Goal: Transaction & Acquisition: Purchase product/service

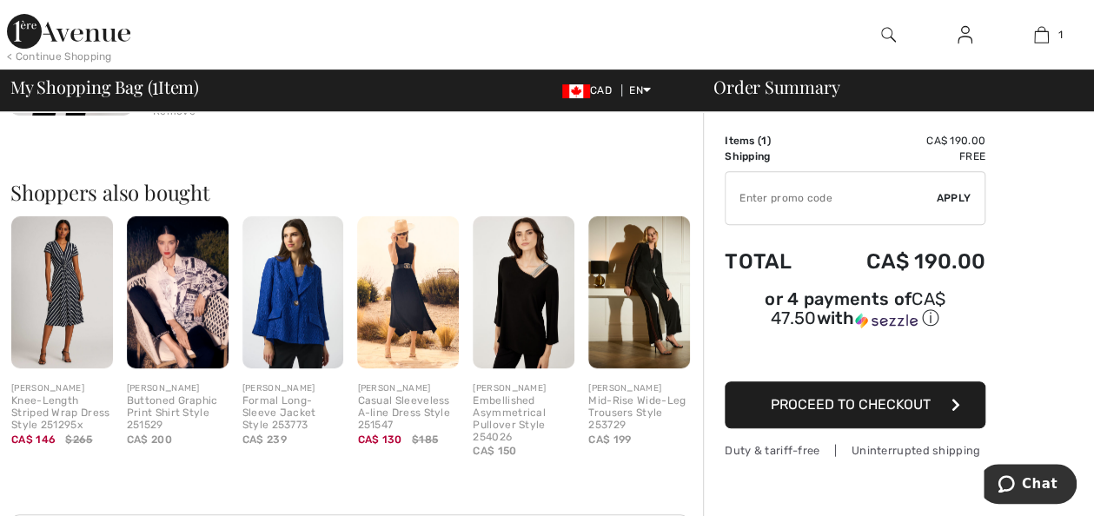
scroll to position [332, 0]
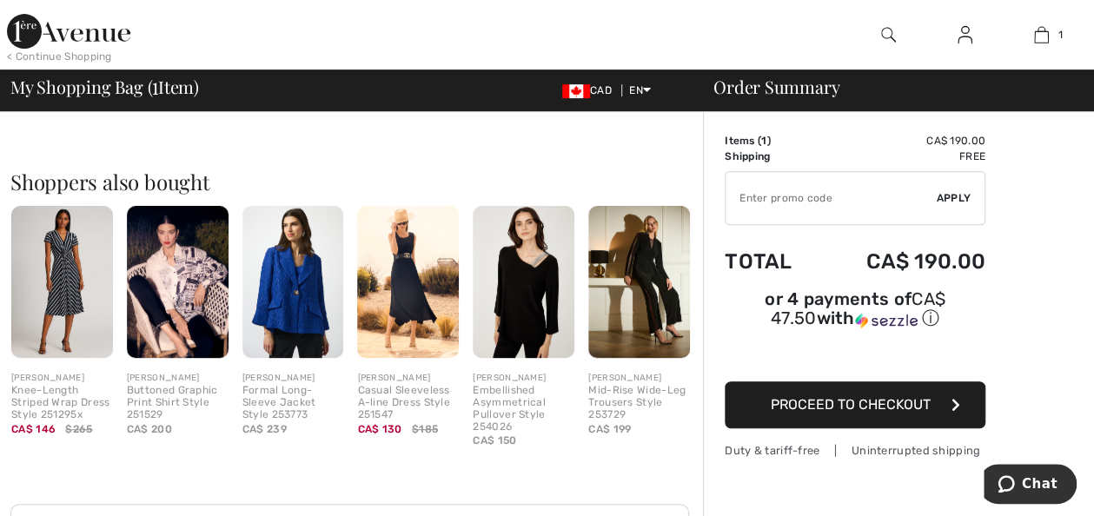
click at [827, 396] on span "Proceed to Checkout" at bounding box center [851, 404] width 160 height 17
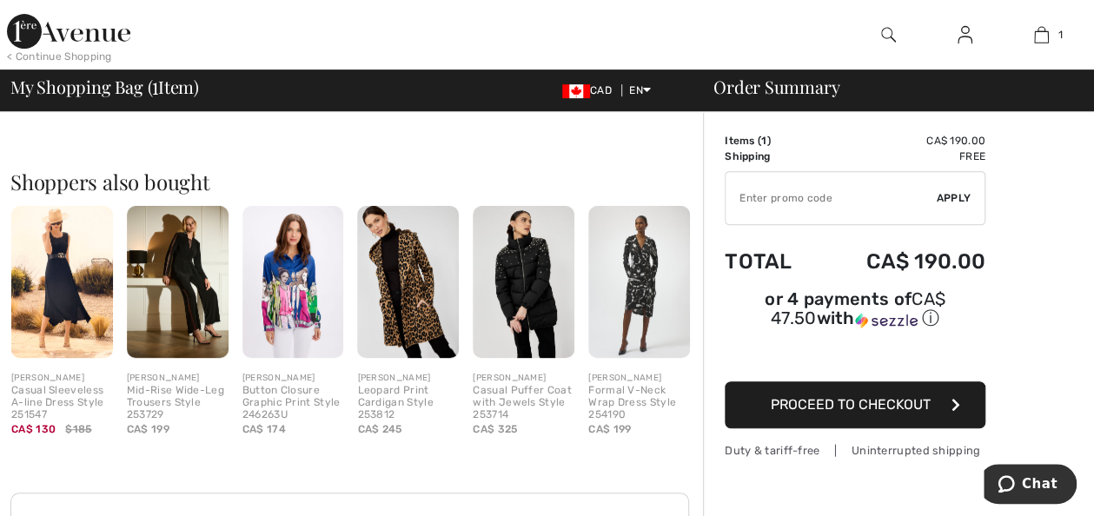
click at [299, 293] on img at bounding box center [294, 282] width 102 height 152
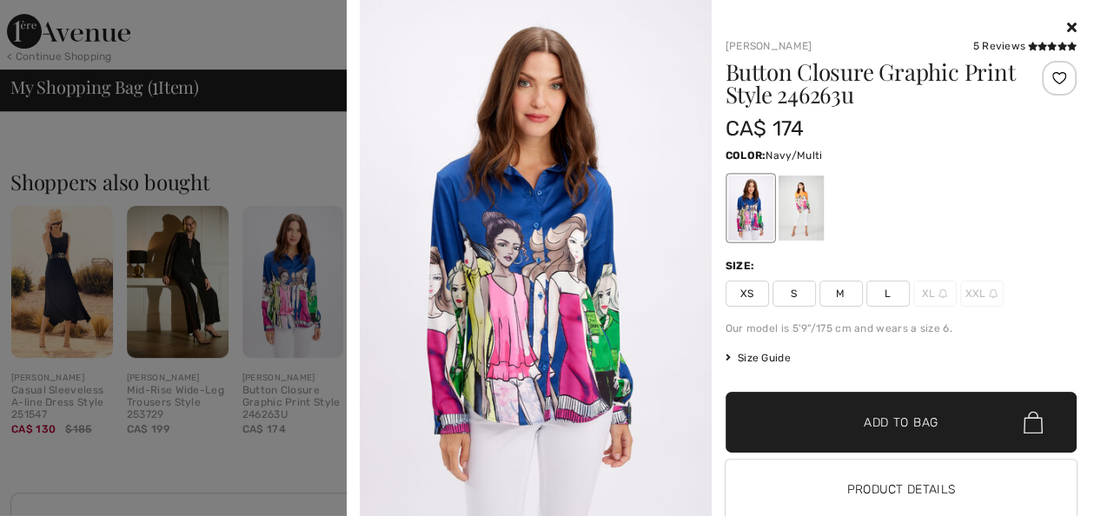
click at [1066, 24] on div "Your browser does not support the video tag. Frank Lyman 5 Reviews 5 Reviews Bu…" at bounding box center [721, 280] width 734 height 561
click at [1067, 34] on icon at bounding box center [1072, 27] width 10 height 14
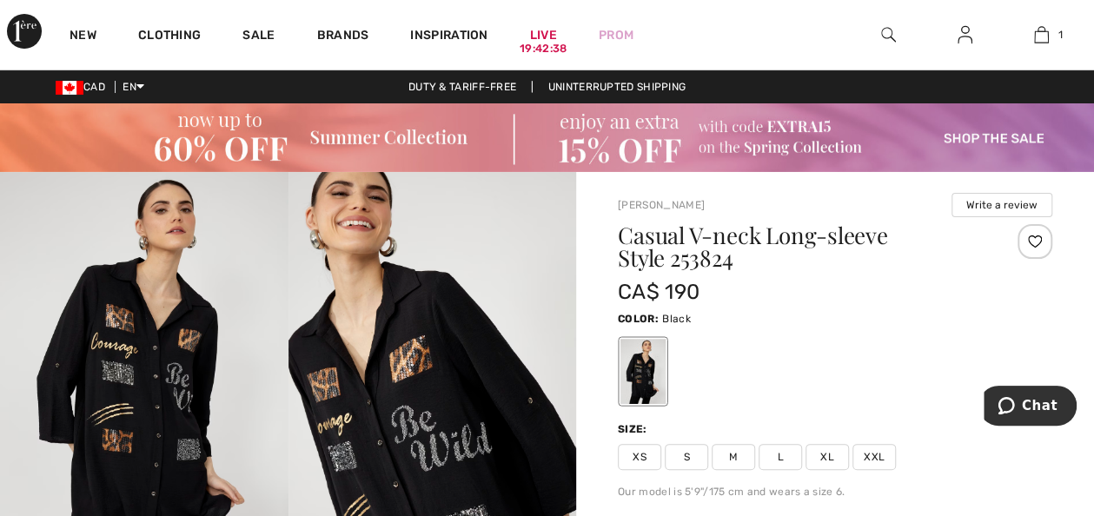
click at [872, 451] on span "XXL" at bounding box center [874, 457] width 43 height 26
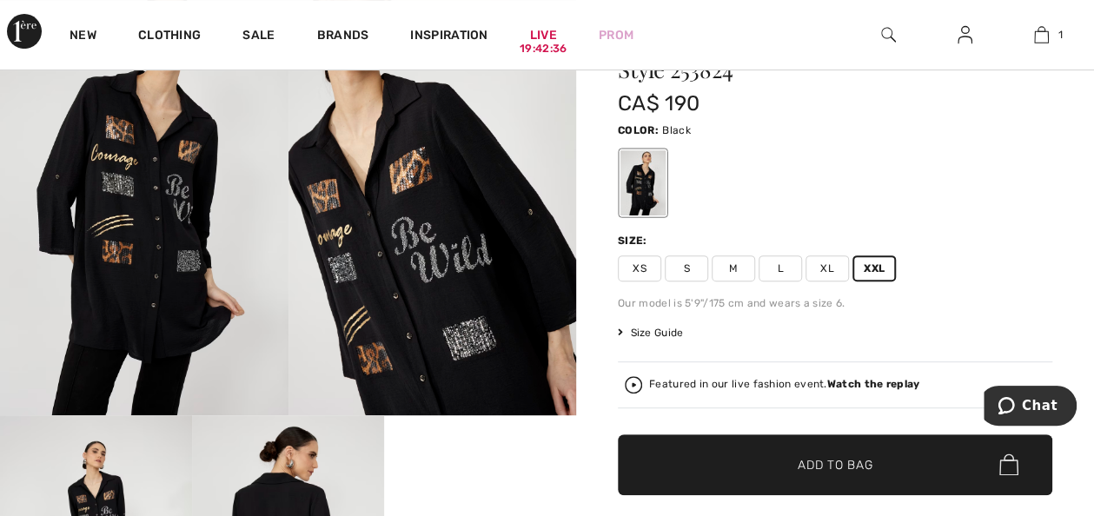
scroll to position [248, 0]
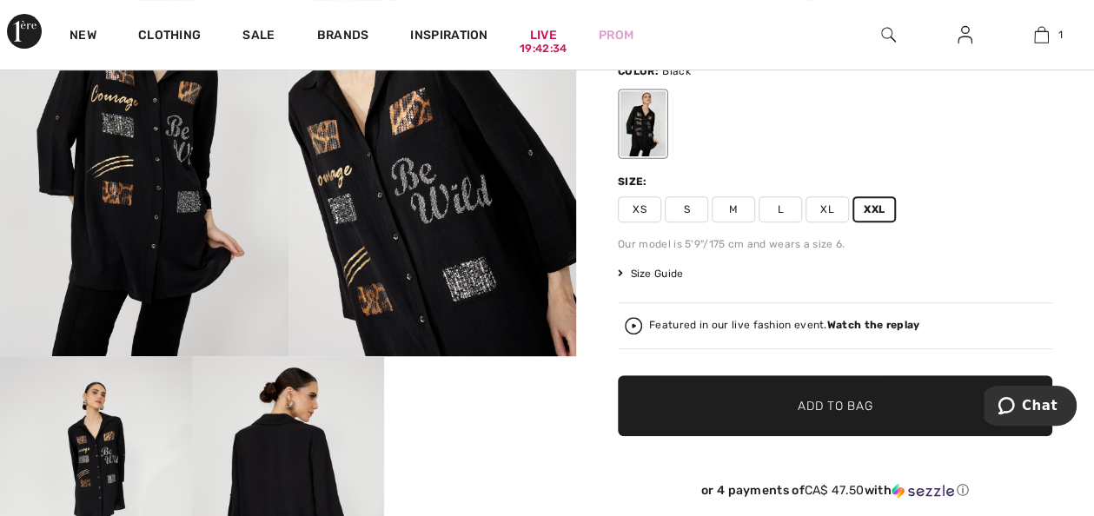
click at [675, 267] on span "Size Guide" at bounding box center [650, 274] width 65 height 16
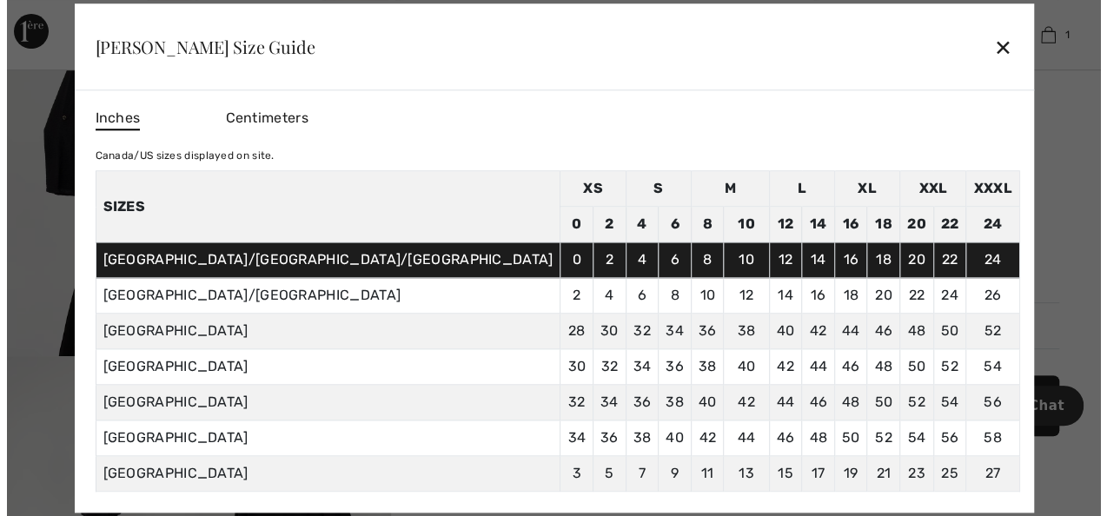
scroll to position [249, 0]
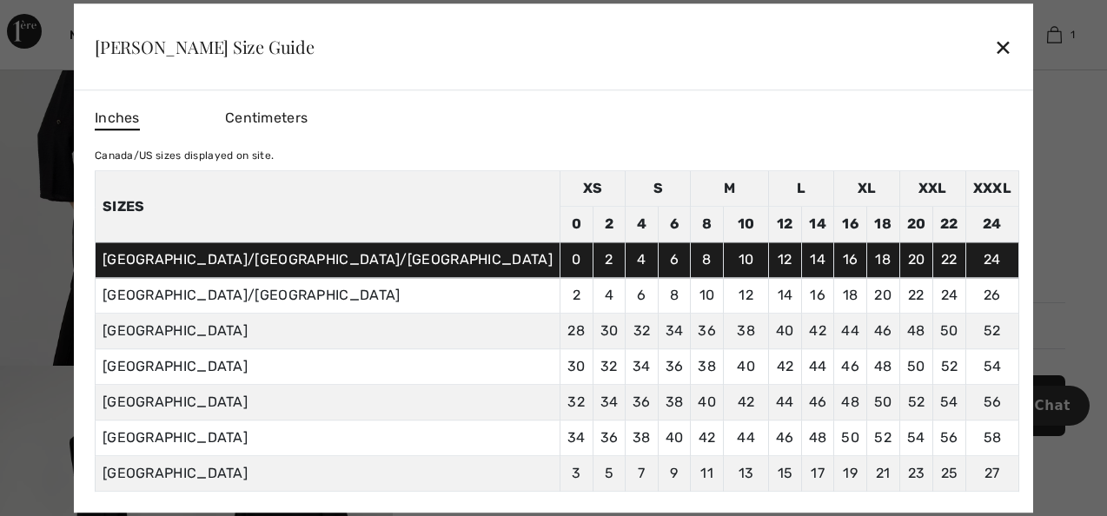
click at [994, 52] on div "✕" at bounding box center [1003, 47] width 18 height 37
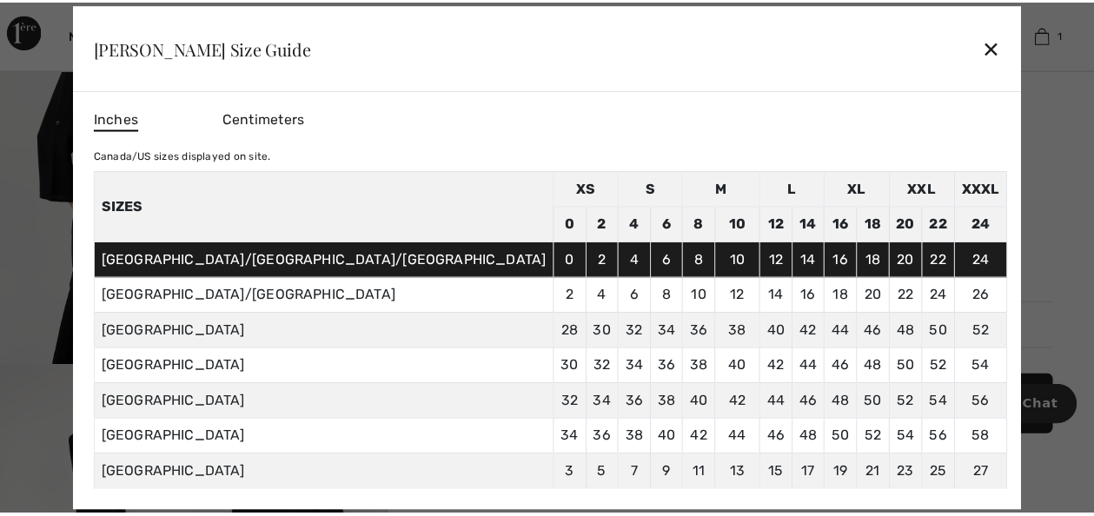
scroll to position [248, 0]
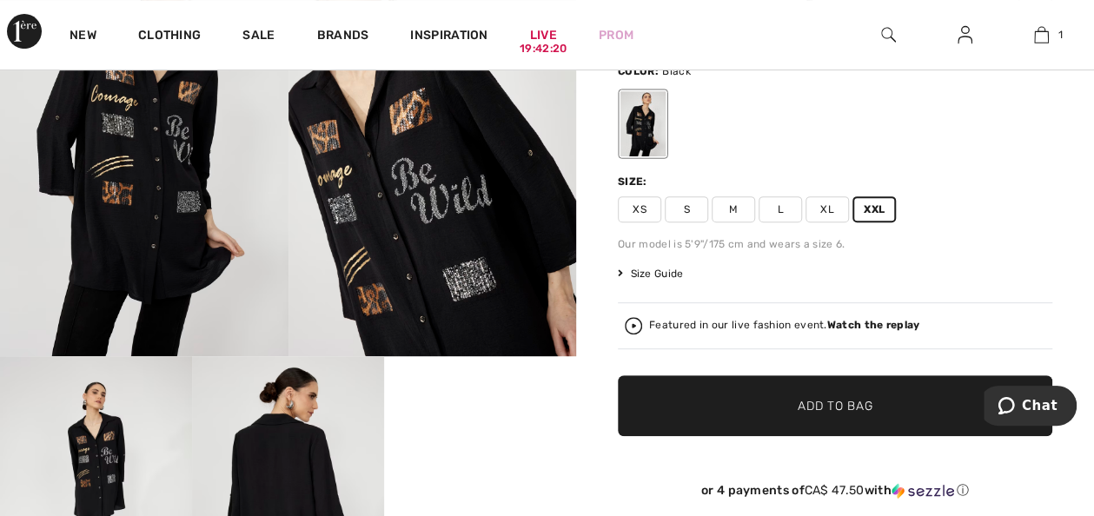
click at [809, 396] on span "Add to Bag" at bounding box center [835, 405] width 75 height 18
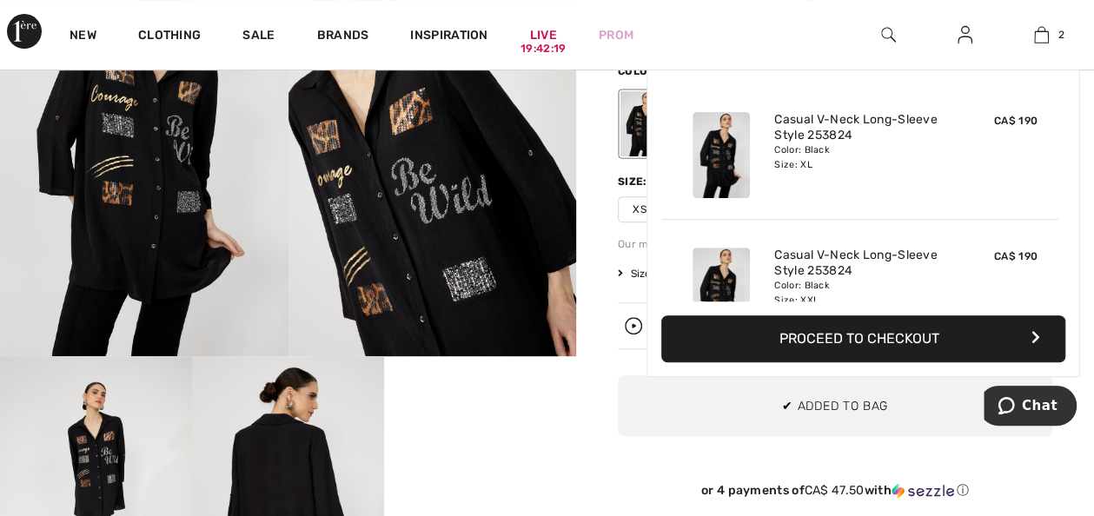
scroll to position [53, 0]
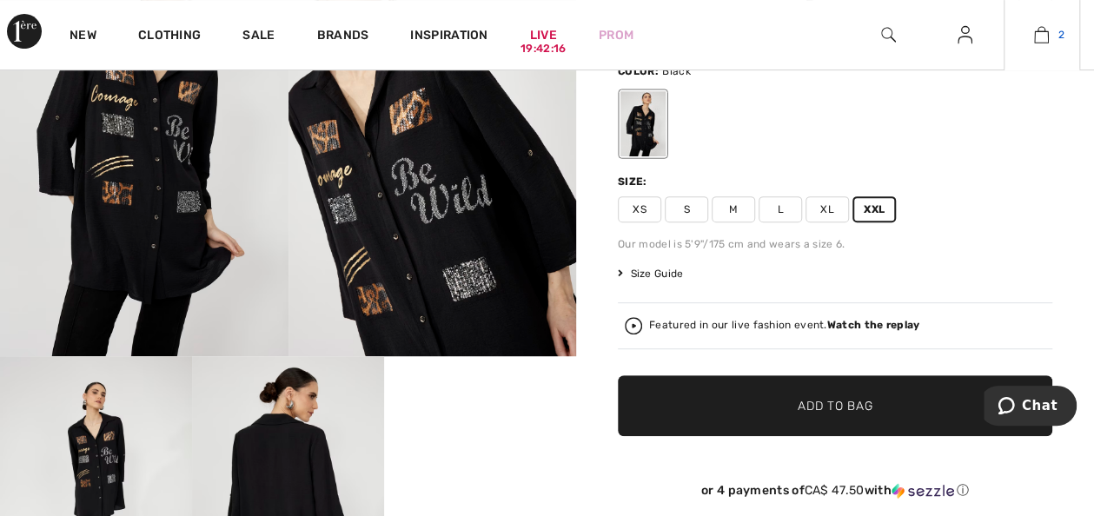
click at [1041, 34] on img at bounding box center [1041, 34] width 15 height 21
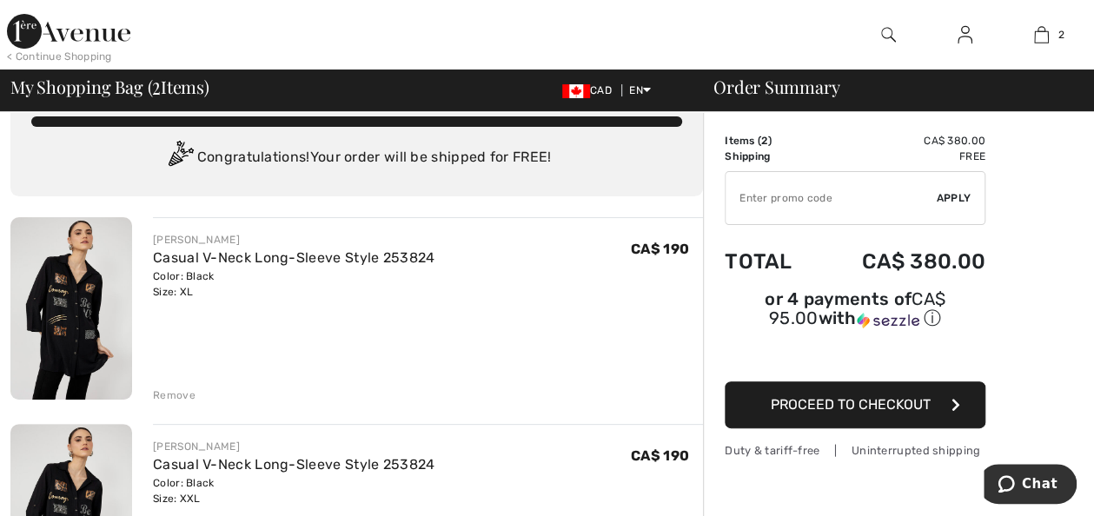
scroll to position [34, 0]
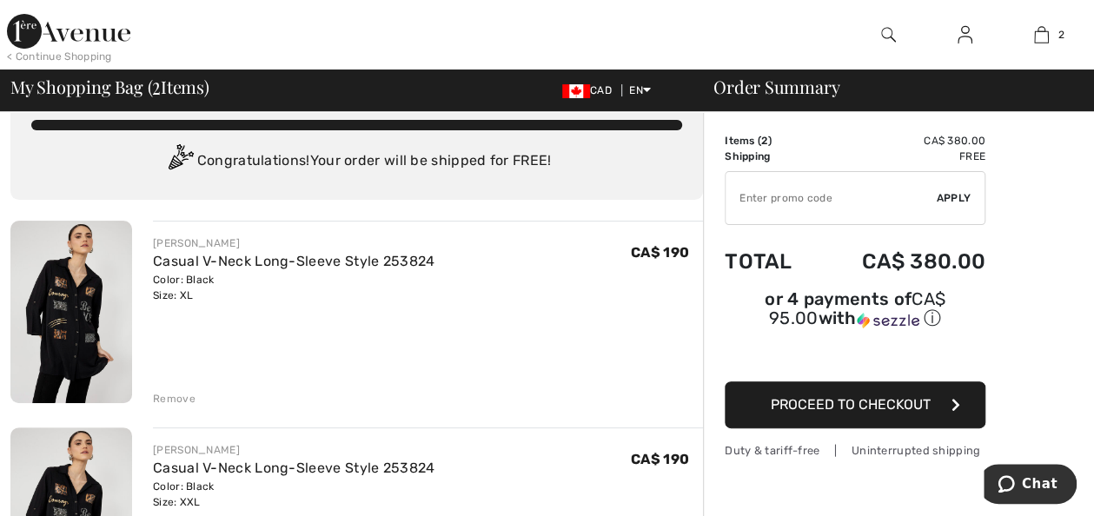
click at [175, 400] on div "Remove" at bounding box center [174, 399] width 43 height 16
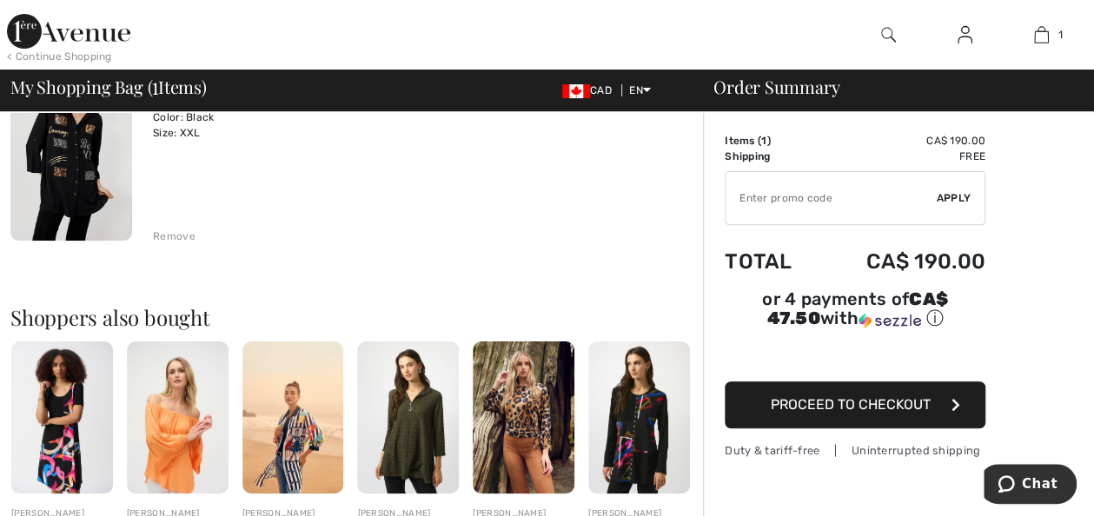
scroll to position [0, 0]
